Goal: Task Accomplishment & Management: Manage account settings

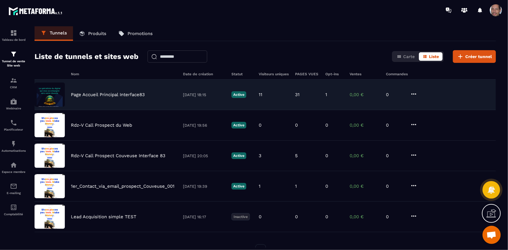
click at [410, 89] on div "Page Accueil Principal Interface83 [DATE] 18:15 Active 11 31 1 0,00 € 0" at bounding box center [265, 95] width 461 height 31
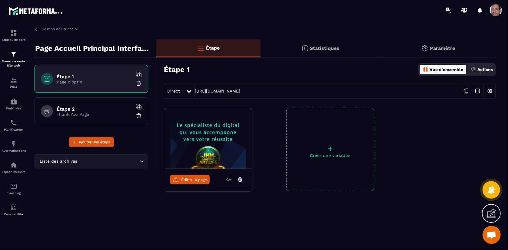
click at [486, 67] on p "Actions" at bounding box center [484, 69] width 15 height 5
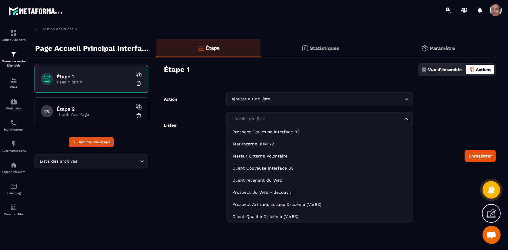
click at [409, 120] on div "Choisir une liste Loading..." at bounding box center [319, 119] width 187 height 14
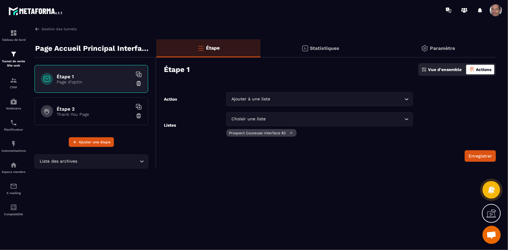
drag, startPoint x: 317, startPoint y: 133, endPoint x: 444, endPoint y: 111, distance: 129.7
click at [444, 111] on form "Action Ajouter à une liste Loading... Listes Choisir une liste Loading... Prosp…" at bounding box center [325, 127] width 339 height 70
click at [404, 118] on icon "Search for option" at bounding box center [406, 119] width 6 height 6
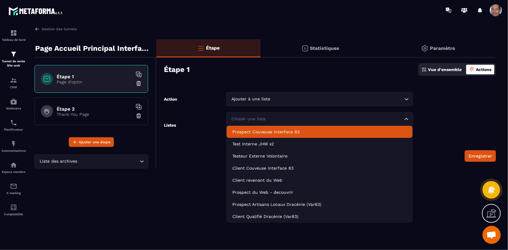
click at [376, 135] on p "Prospect Couveuse Interface 83" at bounding box center [319, 132] width 174 height 6
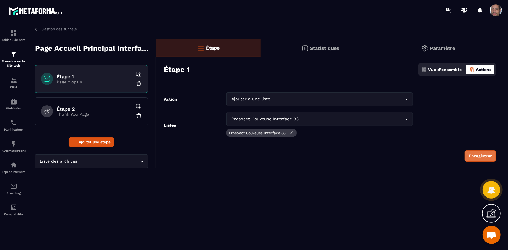
click at [494, 155] on button "Enregistrer" at bounding box center [479, 156] width 31 height 12
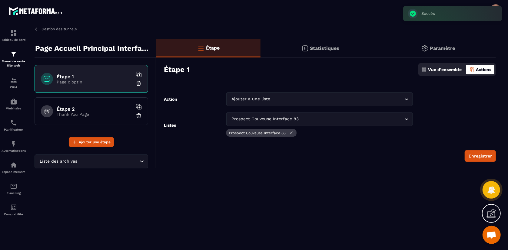
click at [40, 27] on link "Gestion des tunnels" at bounding box center [56, 28] width 42 height 5
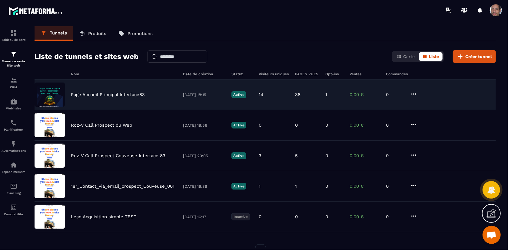
click at [327, 96] on div "1" at bounding box center [334, 94] width 18 height 5
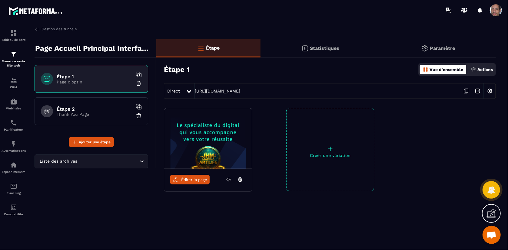
click at [319, 45] on div "Statistiques" at bounding box center [320, 48] width 120 height 18
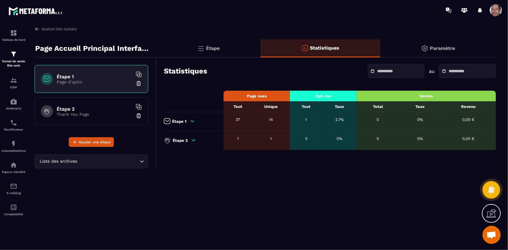
click at [438, 123] on td "0%" at bounding box center [419, 121] width 41 height 18
click at [18, 34] on div "Tableau de bord" at bounding box center [14, 35] width 24 height 12
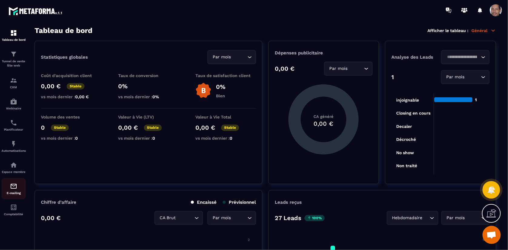
click at [18, 189] on div "E-mailing" at bounding box center [14, 189] width 24 height 12
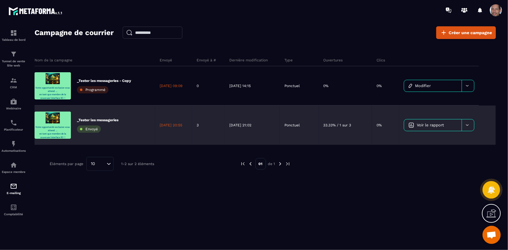
click at [444, 125] on span "Voir le rapport" at bounding box center [430, 125] width 27 height 5
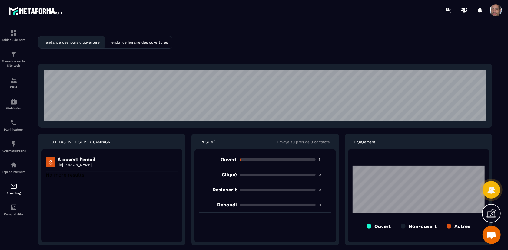
click at [156, 43] on p "Tendance horaire des ouvertures" at bounding box center [139, 42] width 58 height 4
click at [70, 41] on p "Tendance des jours d'ouverture" at bounding box center [72, 42] width 56 height 4
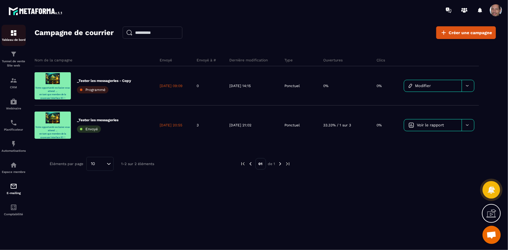
click at [17, 33] on img at bounding box center [13, 32] width 7 height 7
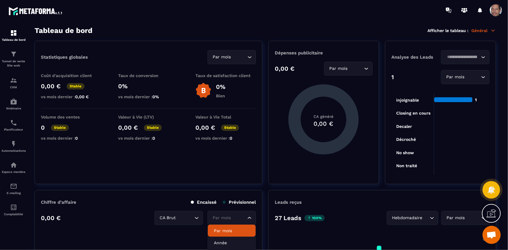
click at [236, 219] on input "Search for option" at bounding box center [228, 218] width 35 height 7
click at [234, 229] on p "Par mois" at bounding box center [232, 231] width 36 height 6
